Goal: Complete application form

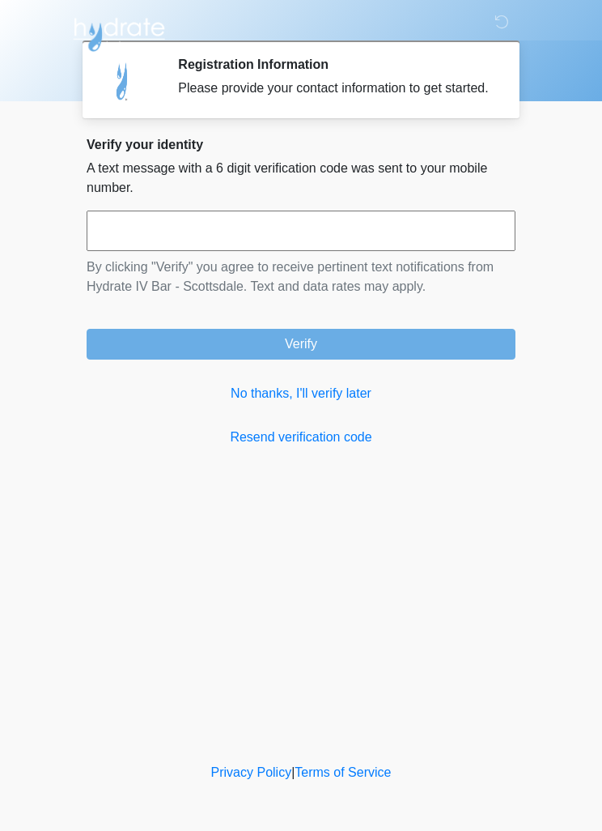
click at [335, 236] on input "text" at bounding box center [301, 231] width 429 height 40
type input "******"
click at [462, 346] on button "Verify" at bounding box center [301, 344] width 429 height 31
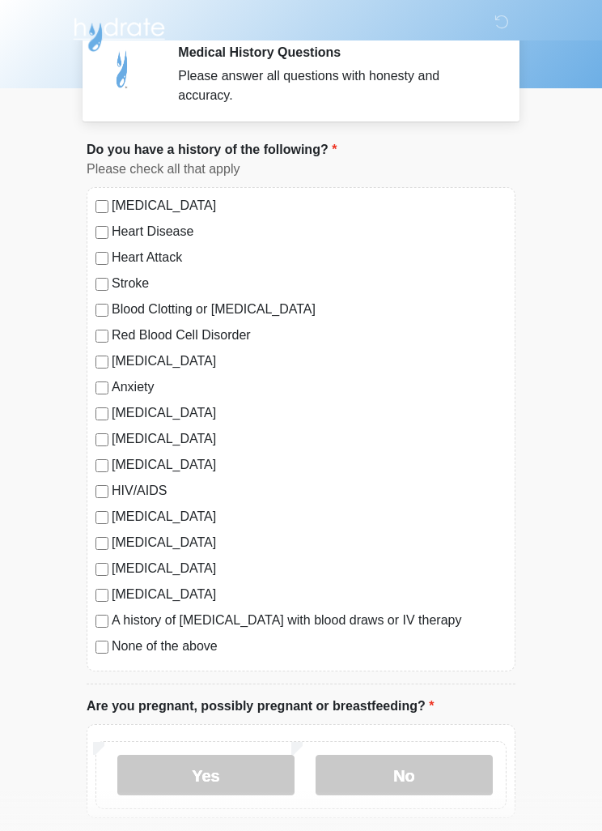
scroll to position [13, 0]
click at [213, 651] on label "None of the above" at bounding box center [309, 645] width 395 height 19
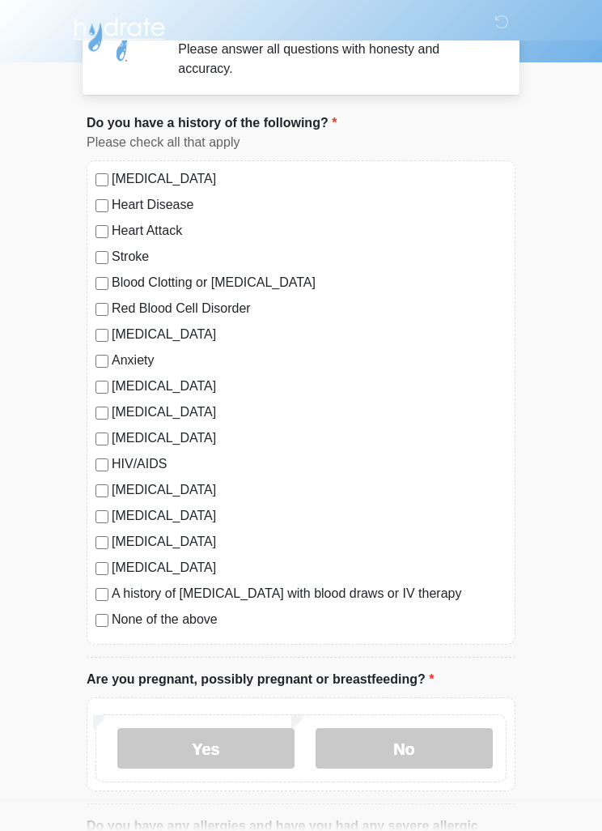
click at [423, 749] on label "No" at bounding box center [404, 748] width 177 height 40
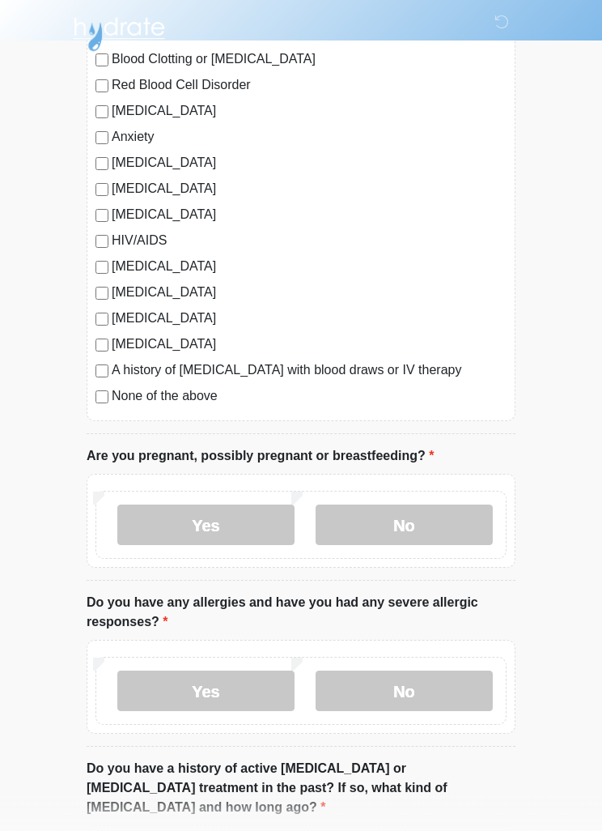
scroll to position [342, 0]
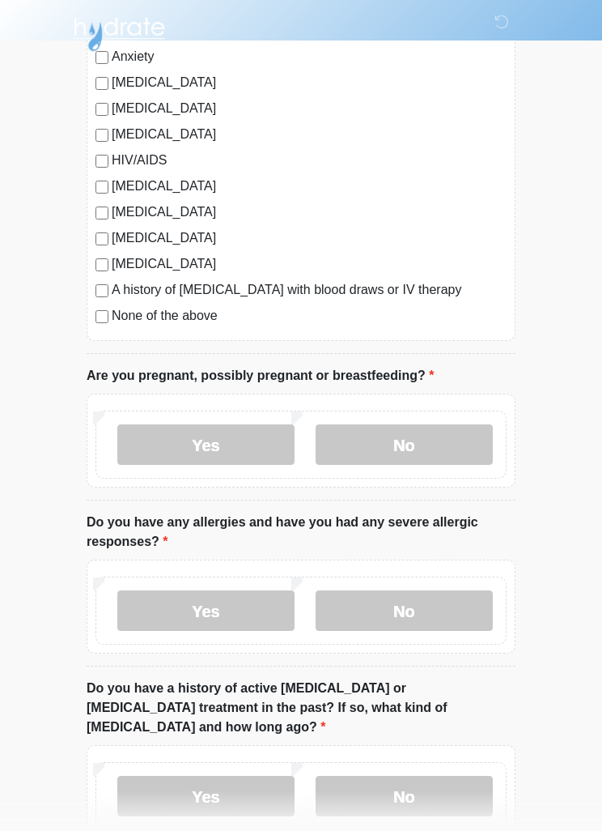
click at [472, 619] on label "No" at bounding box center [404, 611] width 177 height 40
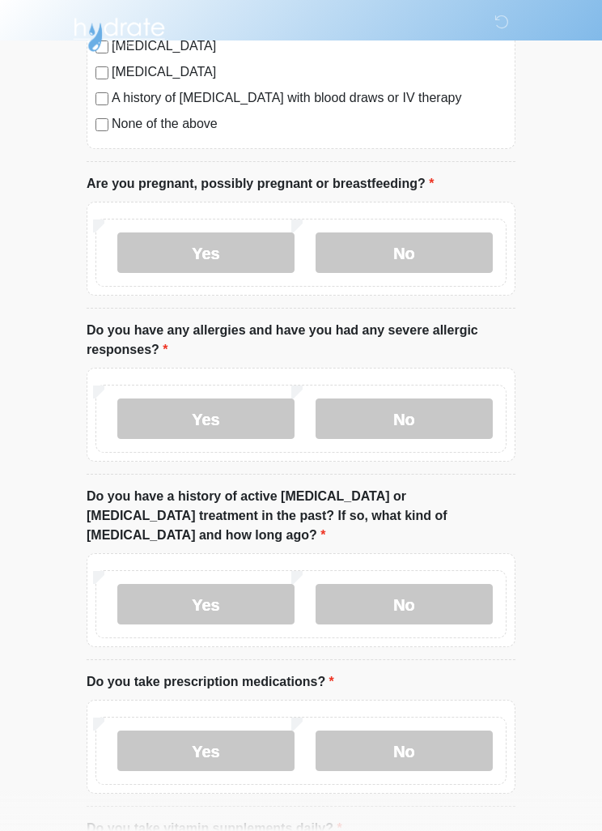
scroll to position [560, 0]
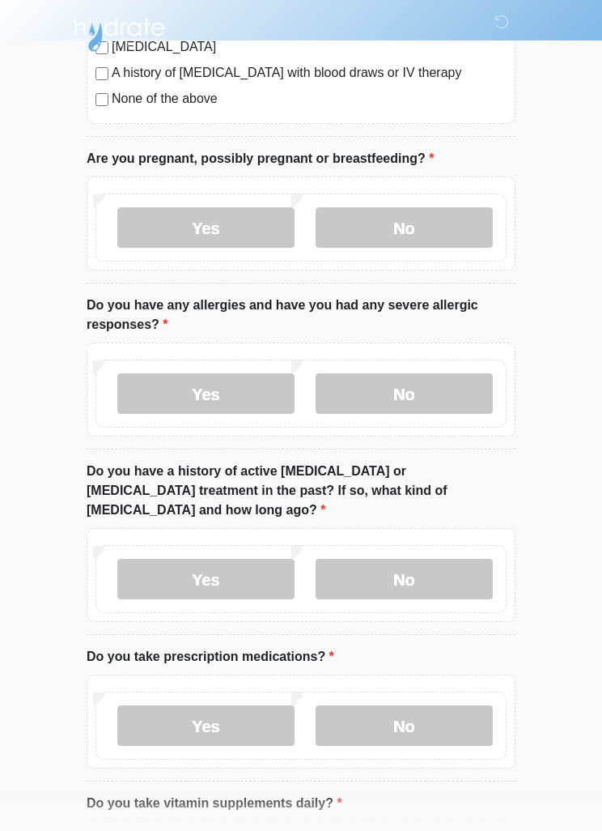
click at [477, 567] on label "No" at bounding box center [404, 579] width 177 height 40
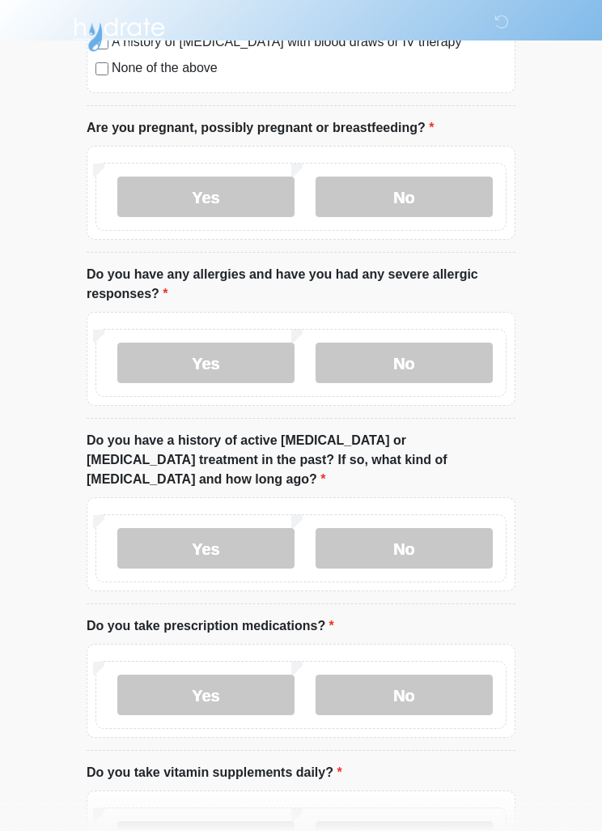
click at [473, 676] on label "No" at bounding box center [404, 695] width 177 height 40
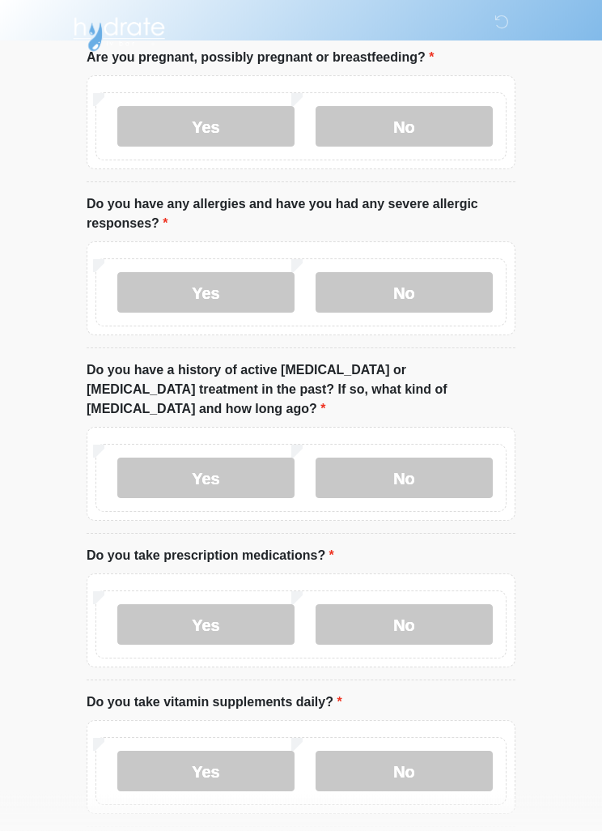
scroll to position [714, 0]
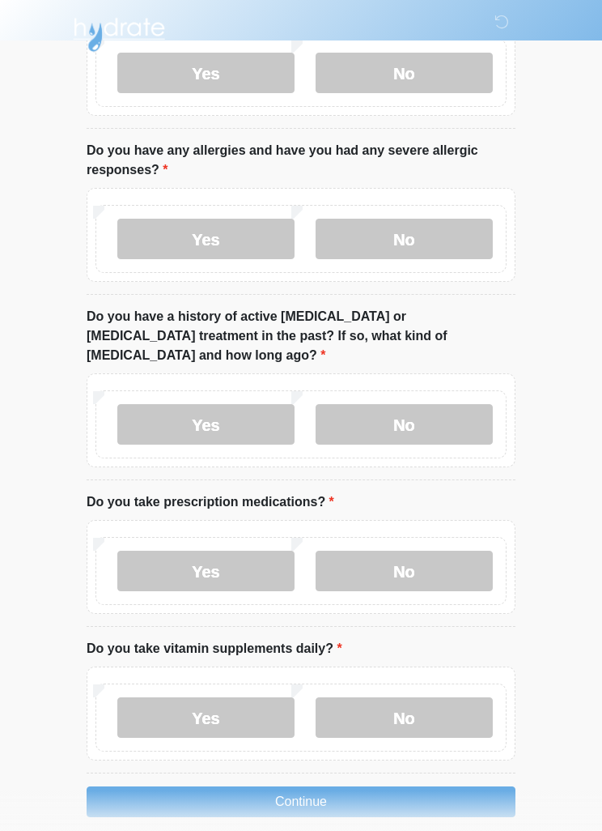
click at [462, 710] on label "No" at bounding box center [404, 717] width 177 height 40
click at [431, 786] on button "Continue" at bounding box center [301, 801] width 429 height 31
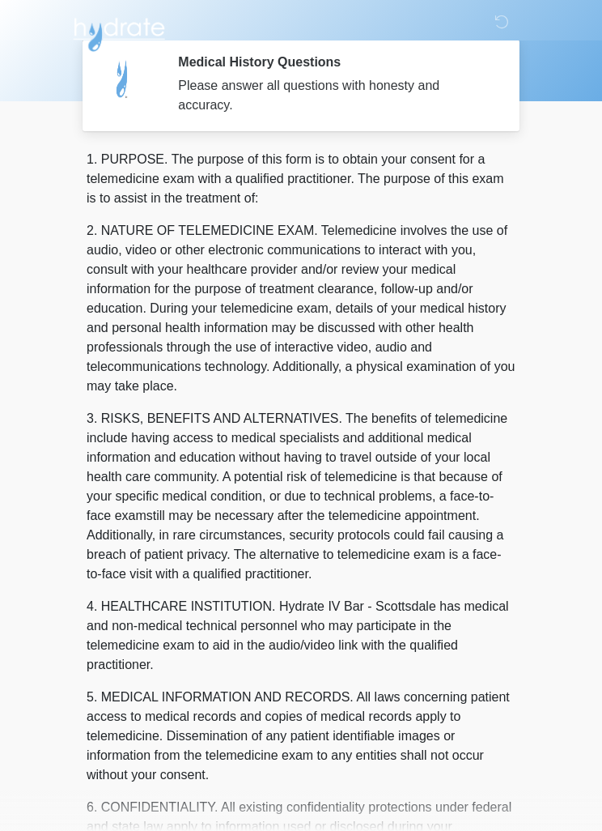
scroll to position [0, 0]
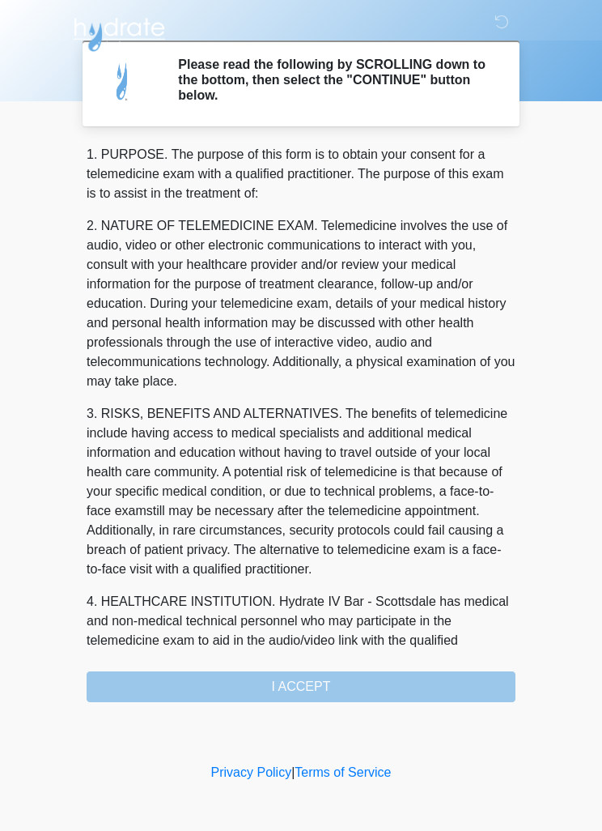
click at [420, 679] on div "1. PURPOSE. The purpose of this form is to obtain your consent for a telemedici…" at bounding box center [301, 423] width 429 height 557
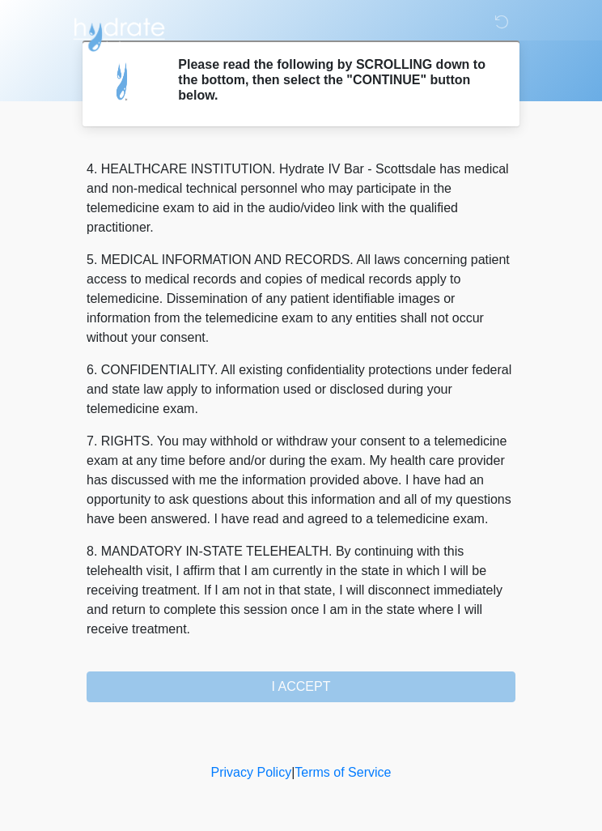
click at [369, 688] on div "1. PURPOSE. The purpose of this form is to obtain your consent for a telemedici…" at bounding box center [301, 423] width 429 height 557
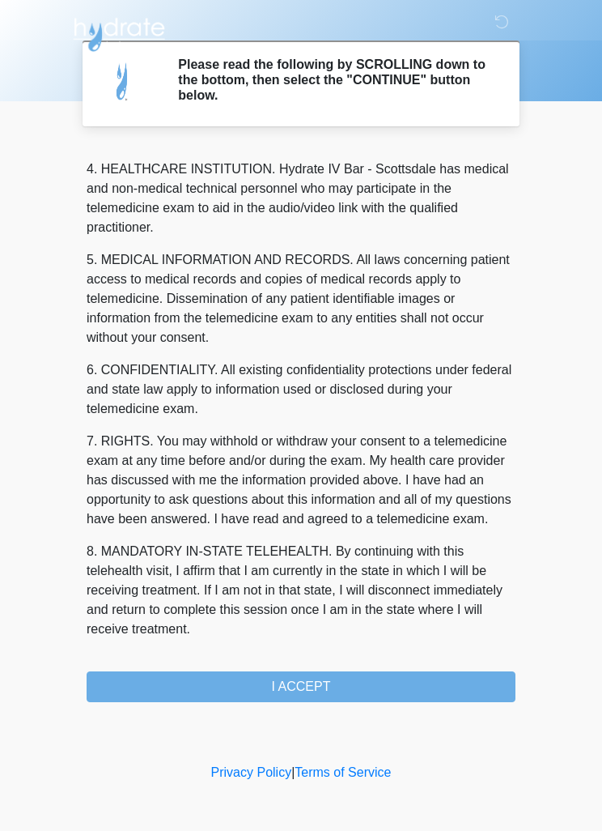
scroll to position [452, 0]
click at [372, 683] on button "I ACCEPT" at bounding box center [301, 686] width 429 height 31
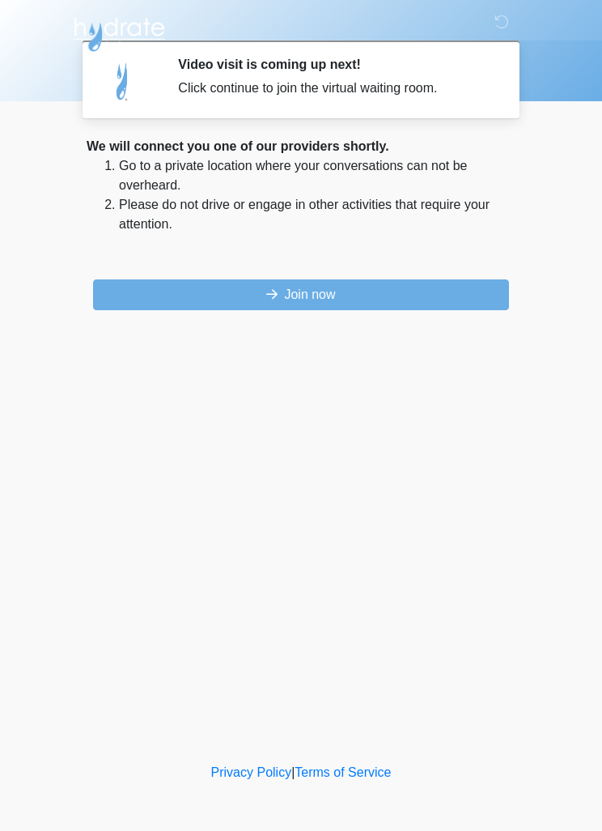
click at [420, 287] on button "Join now" at bounding box center [301, 294] width 416 height 31
